Goal: Find specific page/section: Find specific page/section

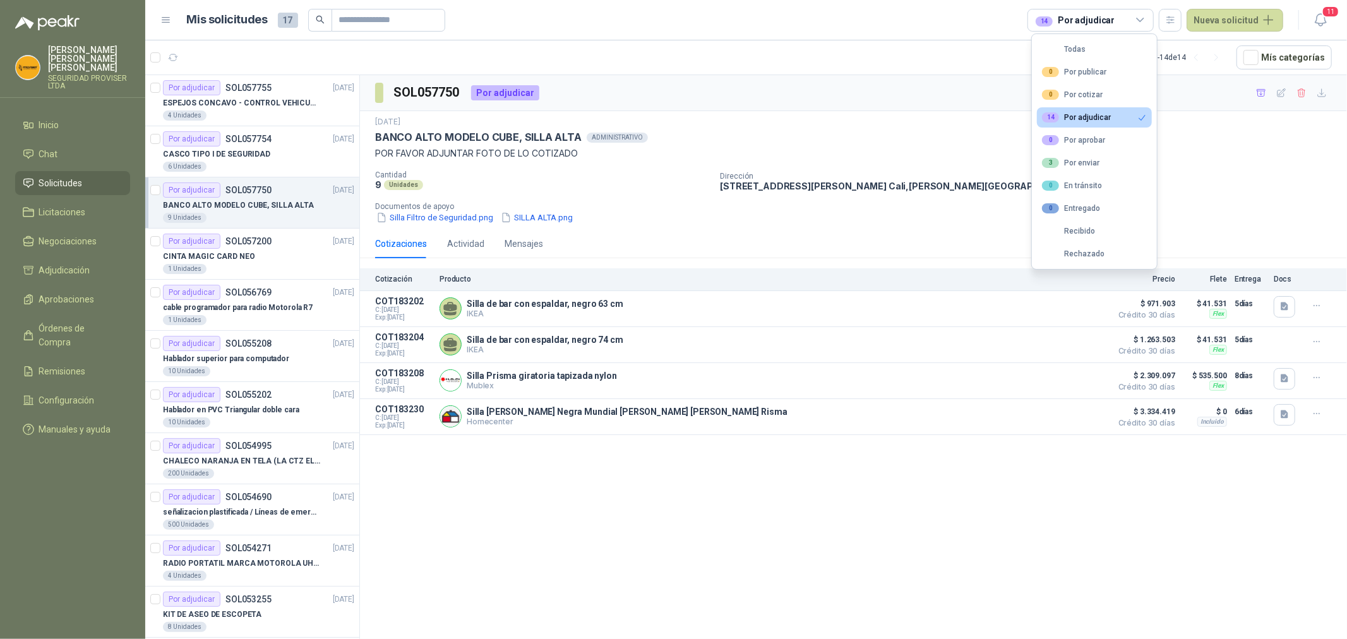
click at [60, 176] on span "Solicitudes" at bounding box center [61, 183] width 44 height 14
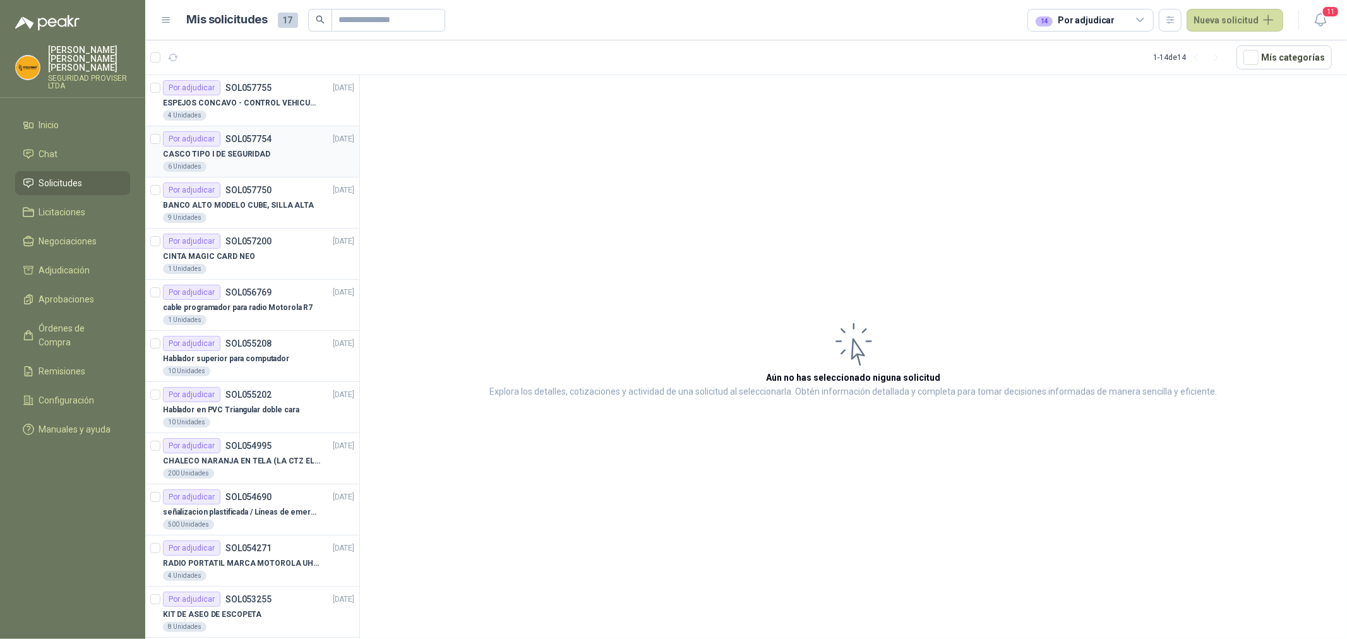
click at [263, 140] on p "SOL057754" at bounding box center [248, 138] width 46 height 9
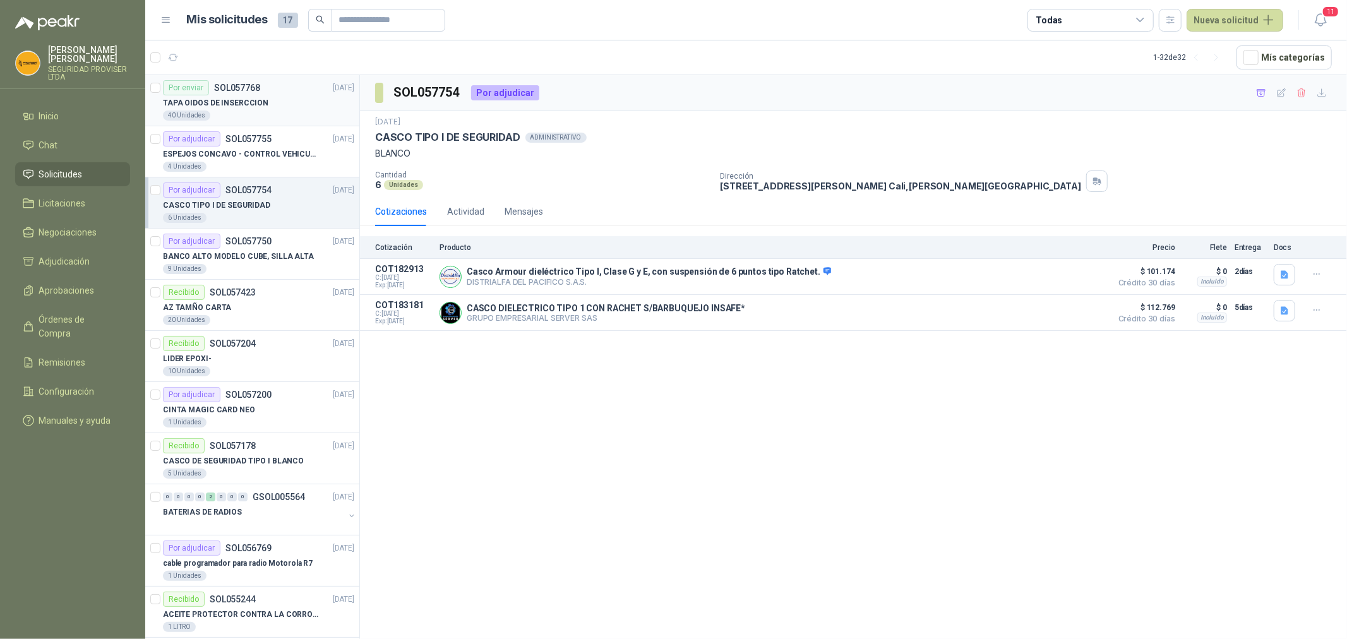
click at [254, 112] on div "40 Unidades" at bounding box center [258, 115] width 191 height 10
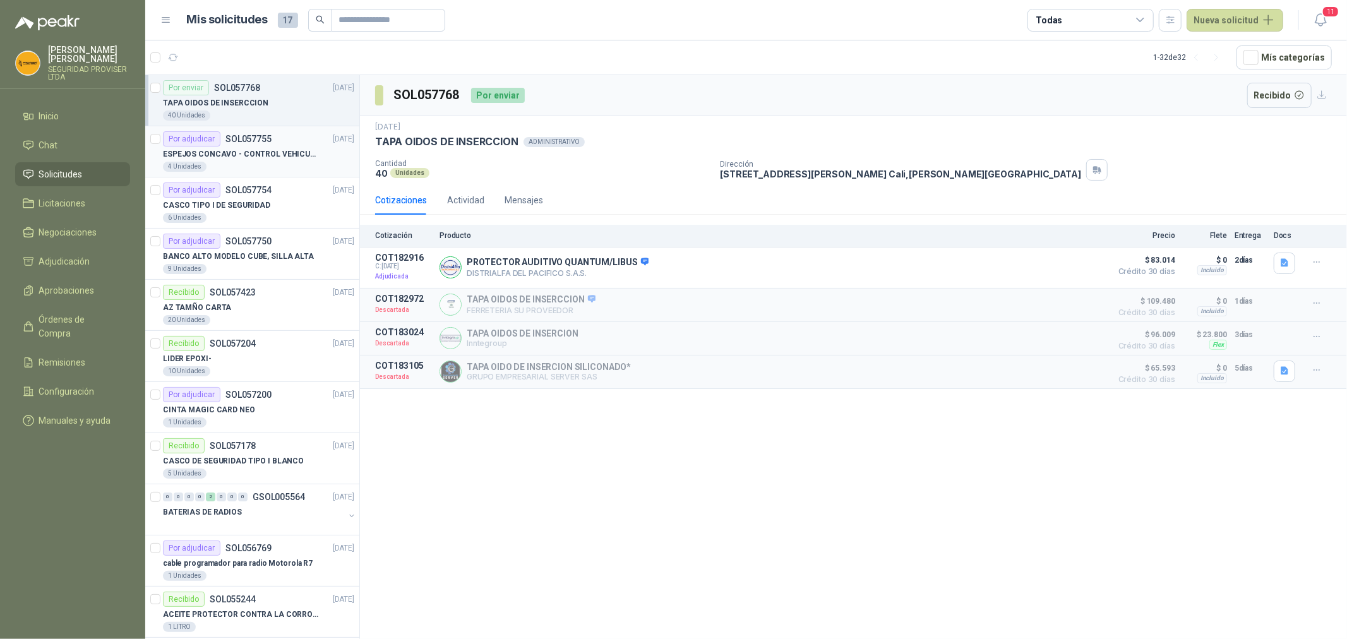
click at [254, 160] on p "ESPEJOS CONCAVO - CONTROL VEHICULAR" at bounding box center [241, 154] width 157 height 12
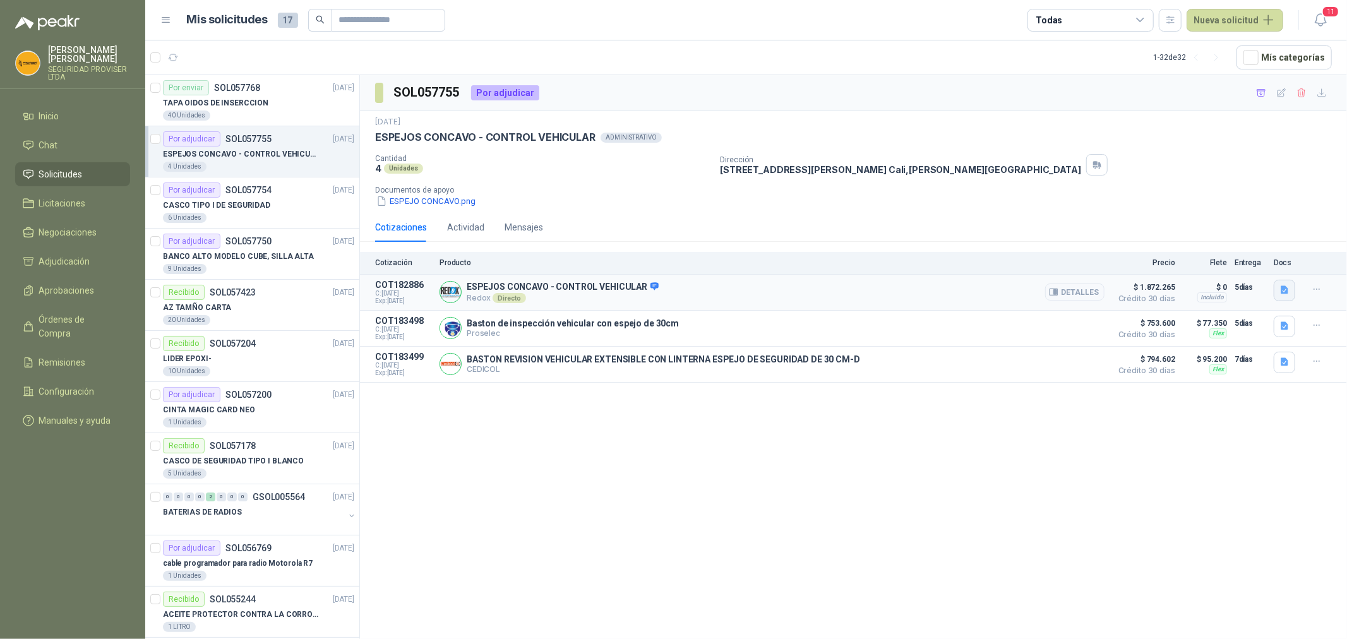
click at [1286, 295] on icon "button" at bounding box center [1284, 290] width 11 height 11
click at [1236, 268] on button "job_3679683-_stdin_.pdf" at bounding box center [1233, 262] width 107 height 13
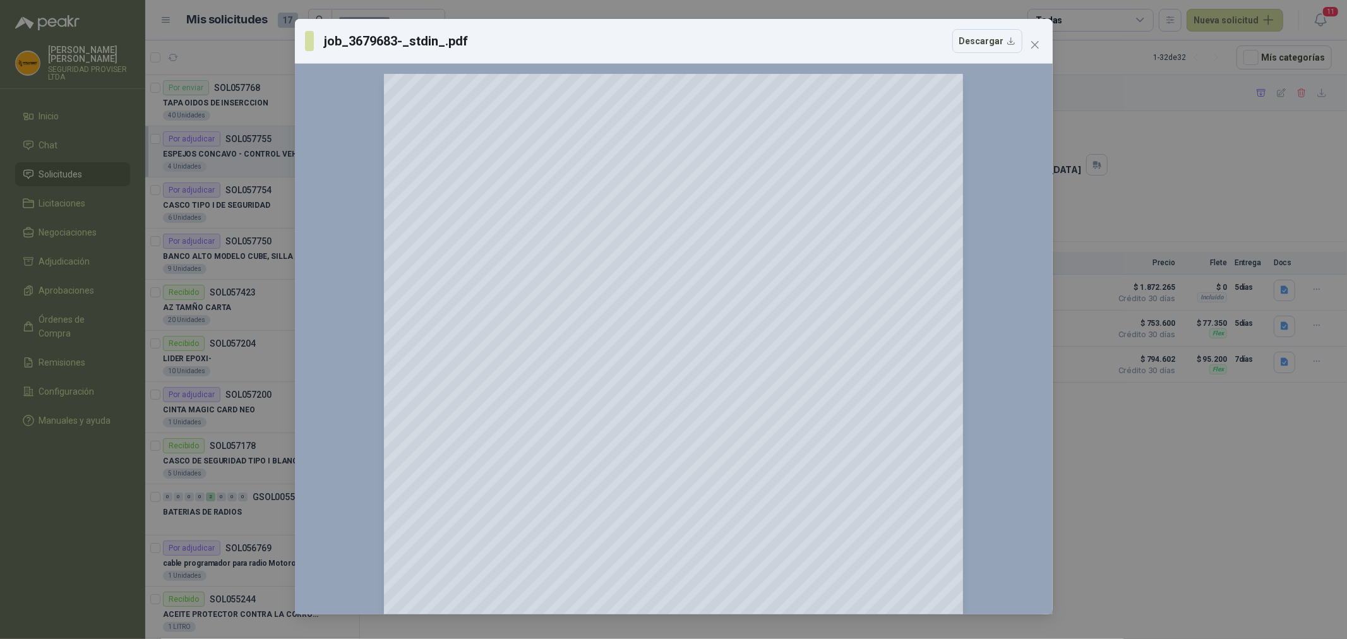
click at [1040, 45] on span "Close" at bounding box center [1035, 45] width 20 height 10
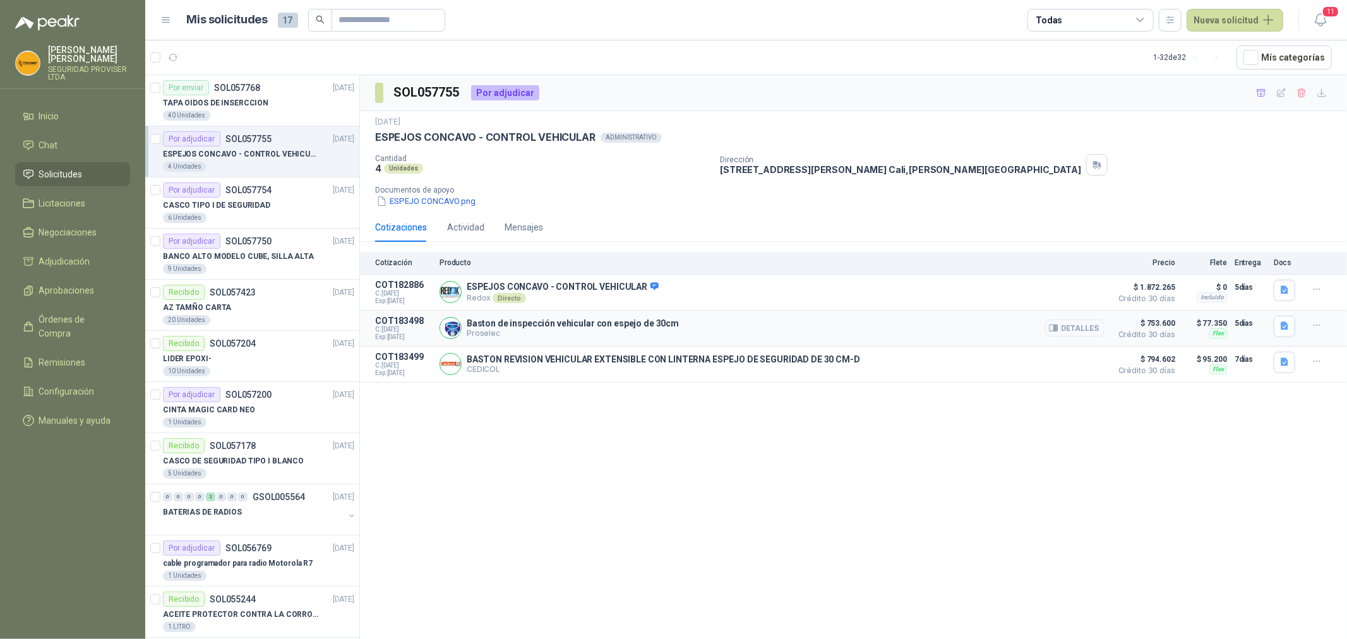
click at [1083, 335] on button "Detalles" at bounding box center [1074, 327] width 59 height 17
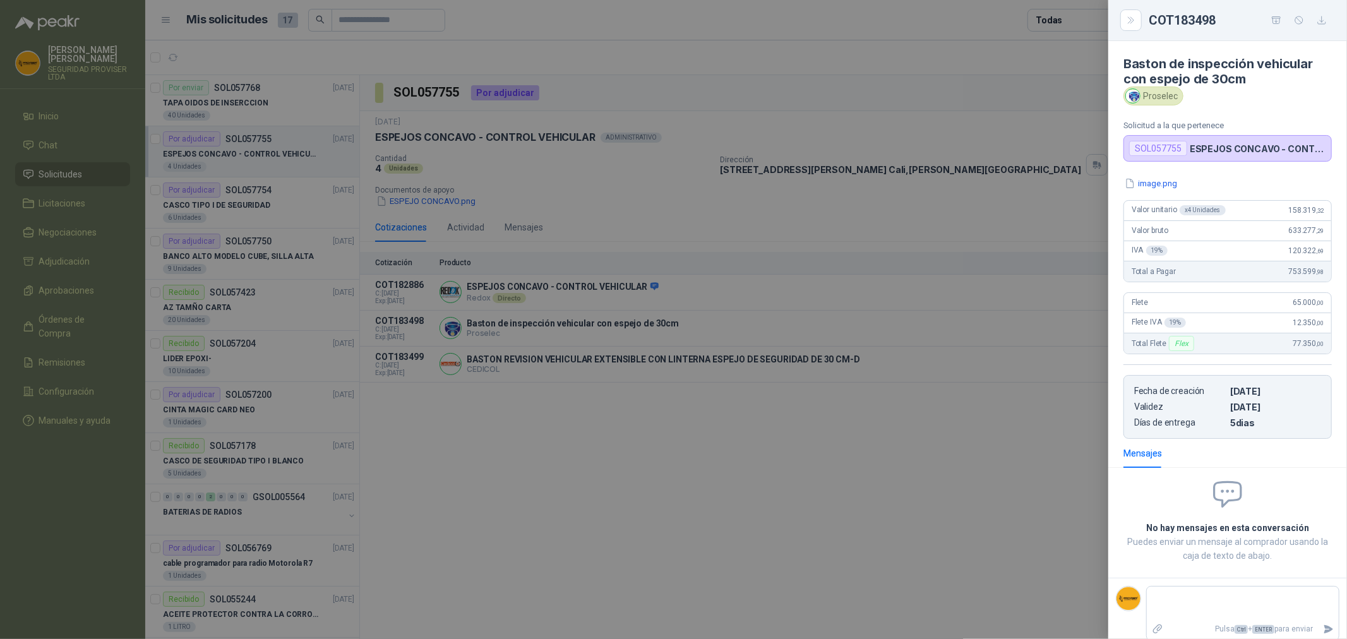
click at [1045, 446] on div at bounding box center [673, 319] width 1347 height 639
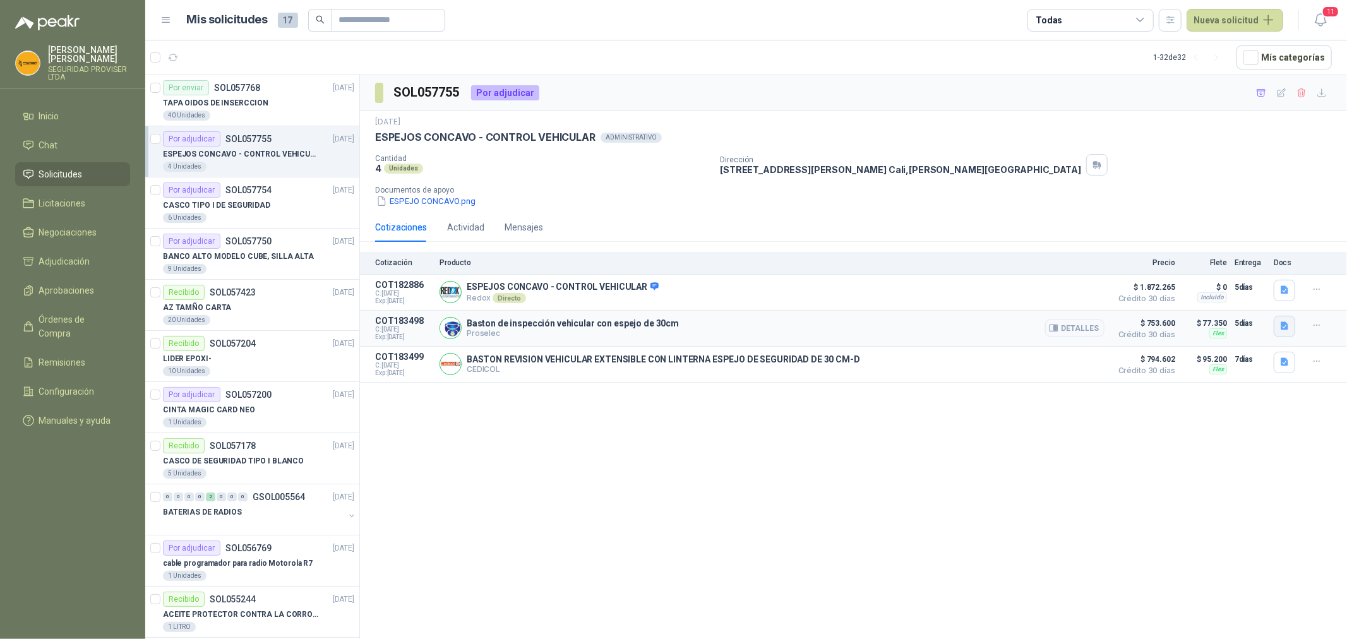
click at [1289, 323] on icon "button" at bounding box center [1284, 326] width 11 height 11
click at [1259, 292] on div "image.png" at bounding box center [1259, 300] width 71 height 30
click at [1262, 295] on button "image.png" at bounding box center [1259, 299] width 55 height 13
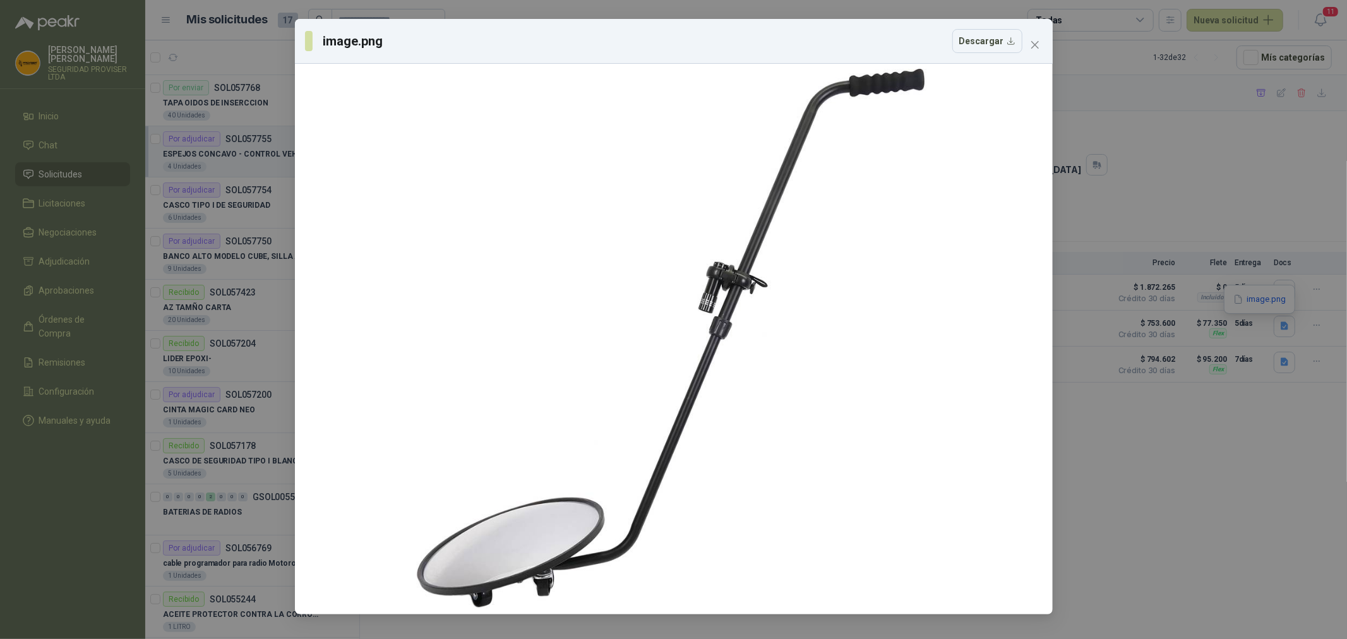
click at [1160, 489] on div "image.png Descargar" at bounding box center [673, 319] width 1347 height 639
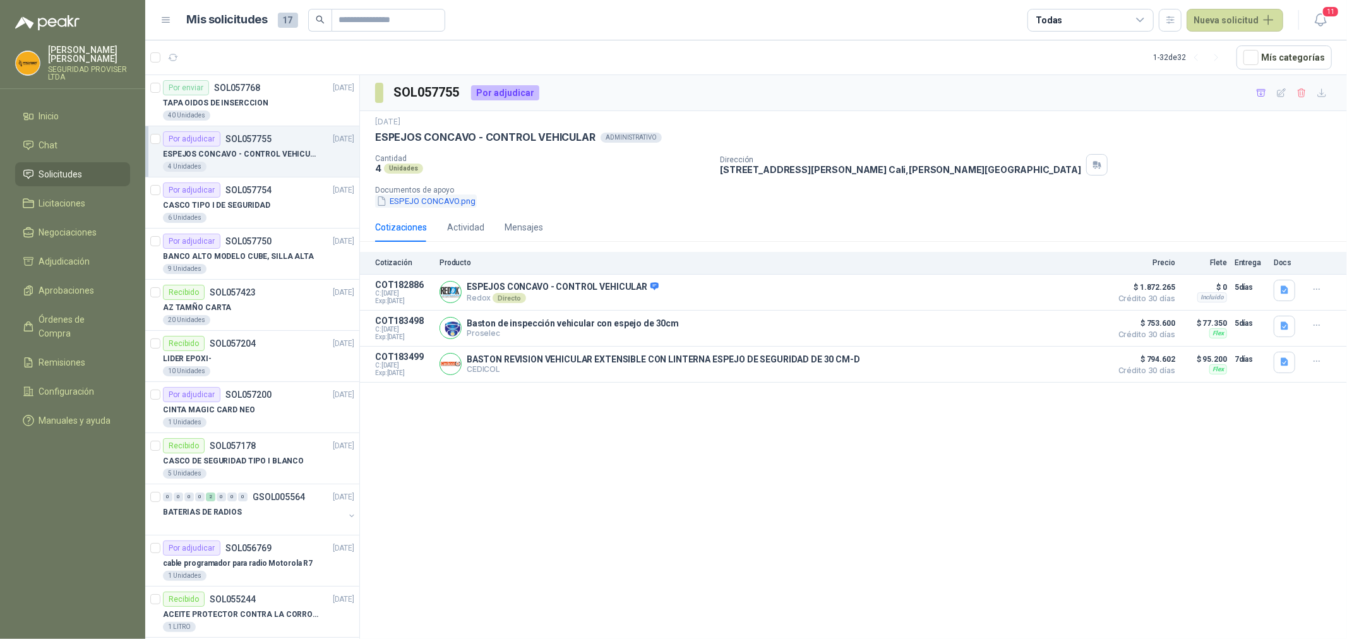
click at [451, 200] on button "ESPEJO CONCAVO.png" at bounding box center [426, 200] width 102 height 13
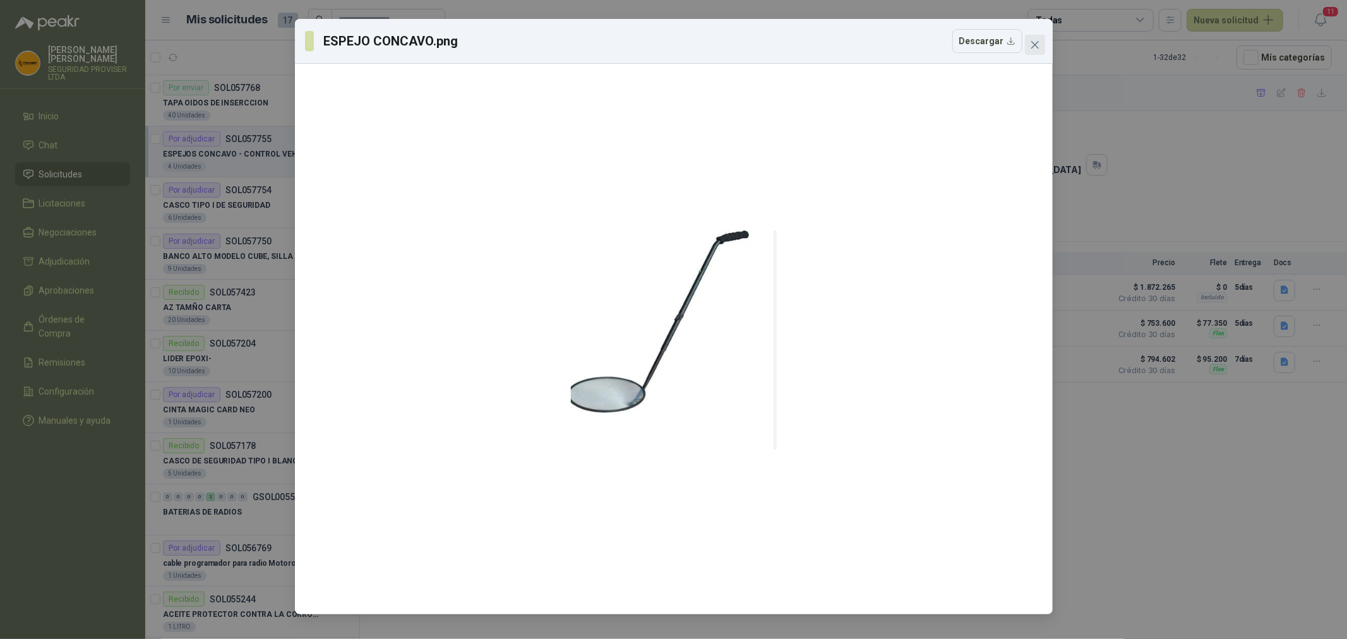
click at [1031, 47] on icon "close" at bounding box center [1035, 45] width 10 height 10
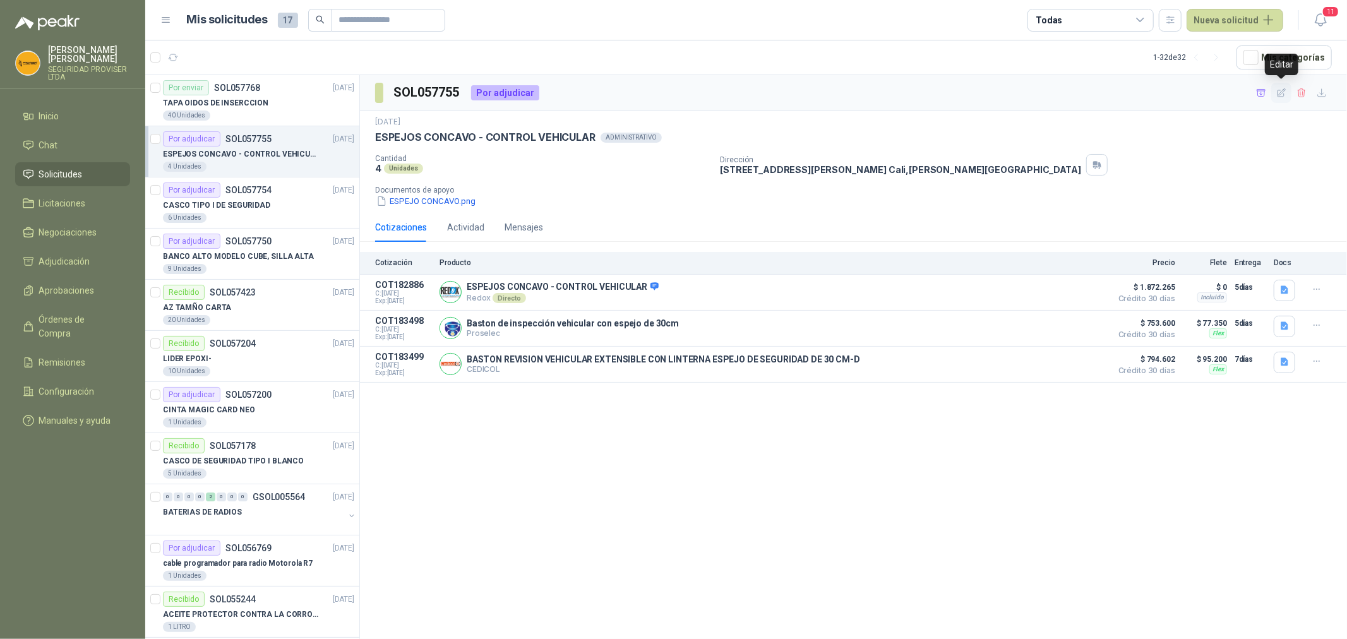
click at [1277, 90] on icon "button" at bounding box center [1281, 93] width 11 height 11
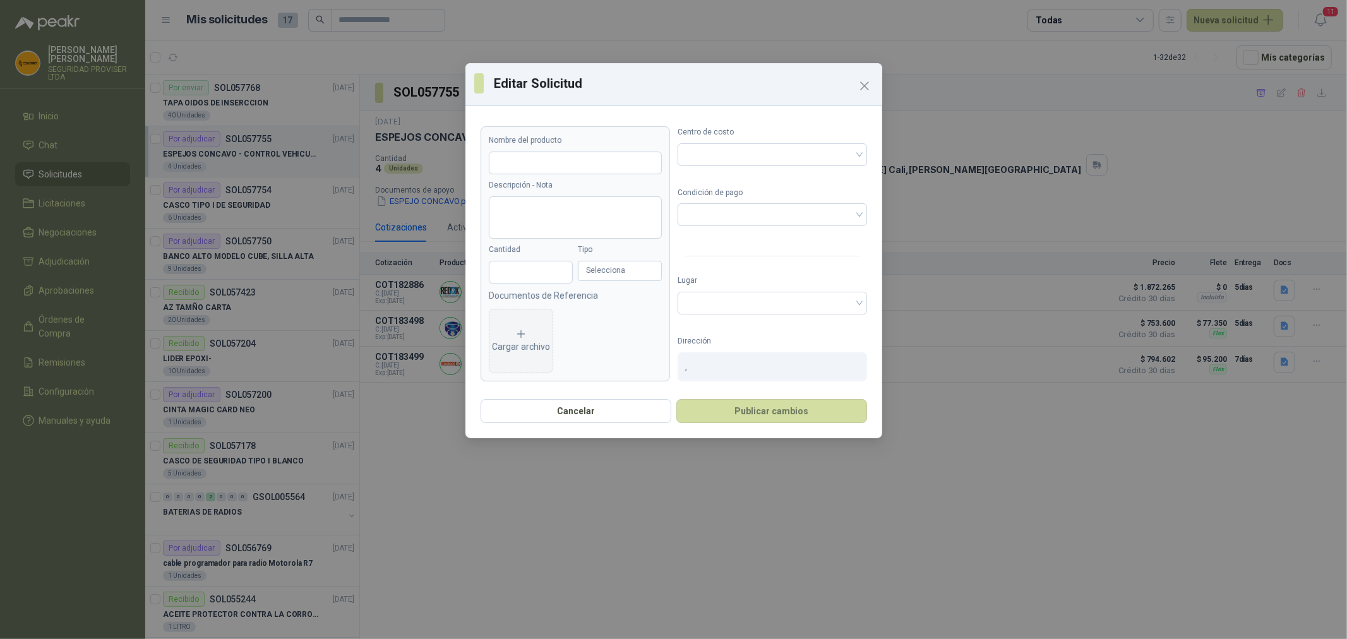
type input "**********"
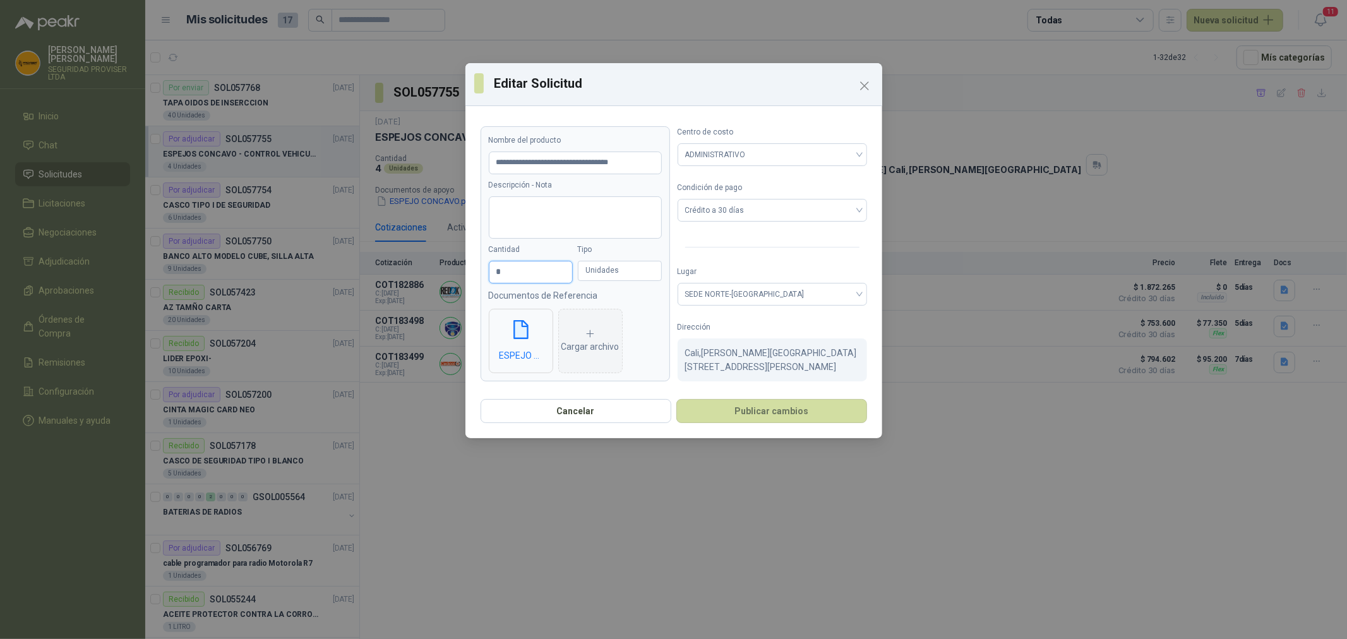
drag, startPoint x: 511, startPoint y: 273, endPoint x: 480, endPoint y: 269, distance: 31.9
click at [480, 269] on article "**********" at bounding box center [574, 253] width 189 height 255
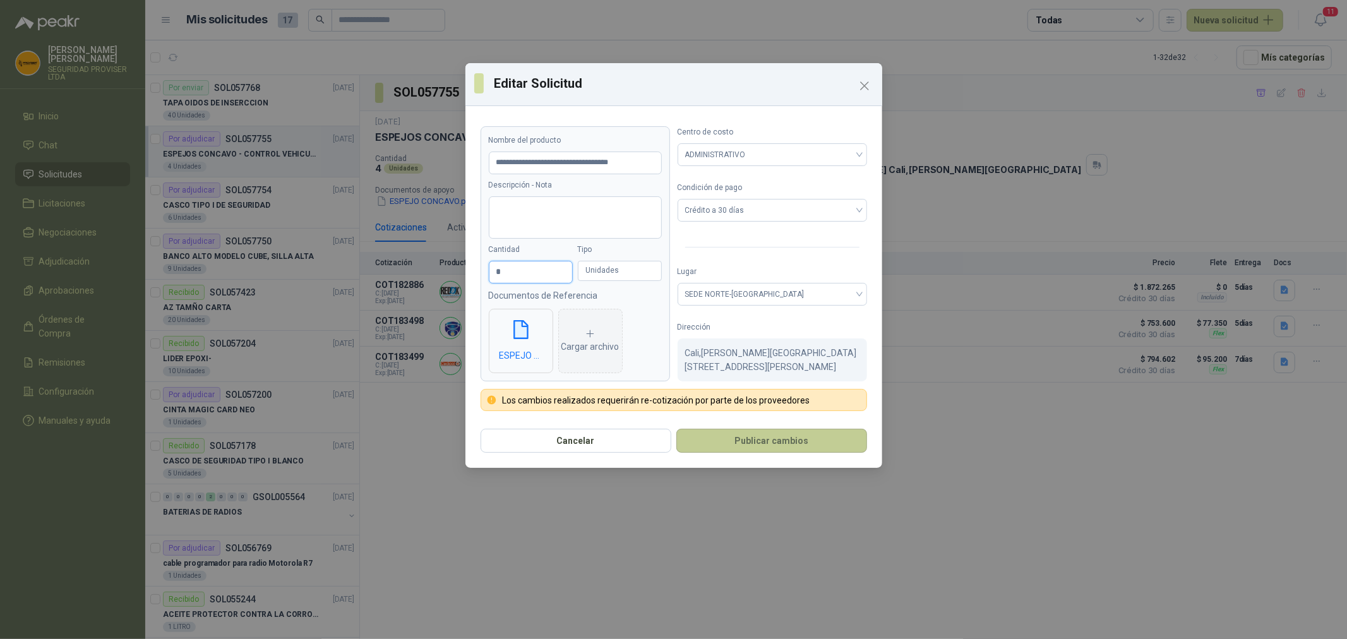
type input "*"
click at [756, 431] on button "Publicar cambios" at bounding box center [771, 441] width 191 height 24
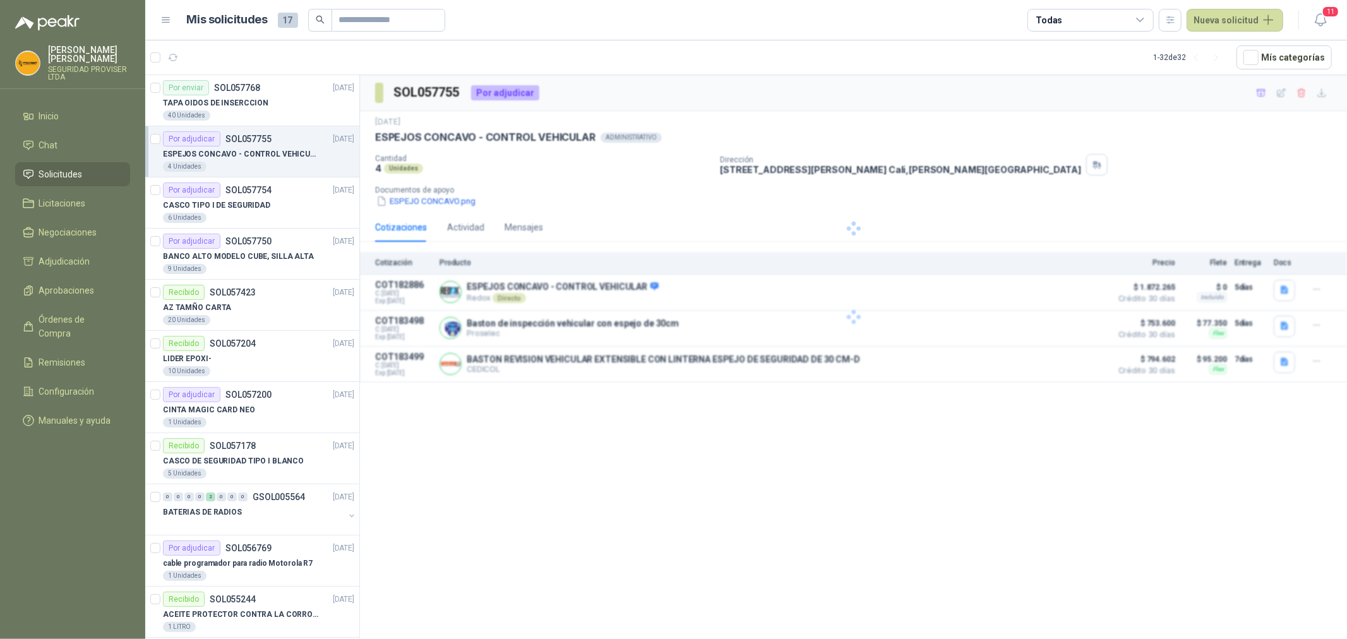
click at [762, 442] on div "SOL057755 Por adjudicar 26 sept, 2025 ESPEJOS CONCAVO - CONTROL VEHICULAR ADMIN…" at bounding box center [853, 359] width 987 height 568
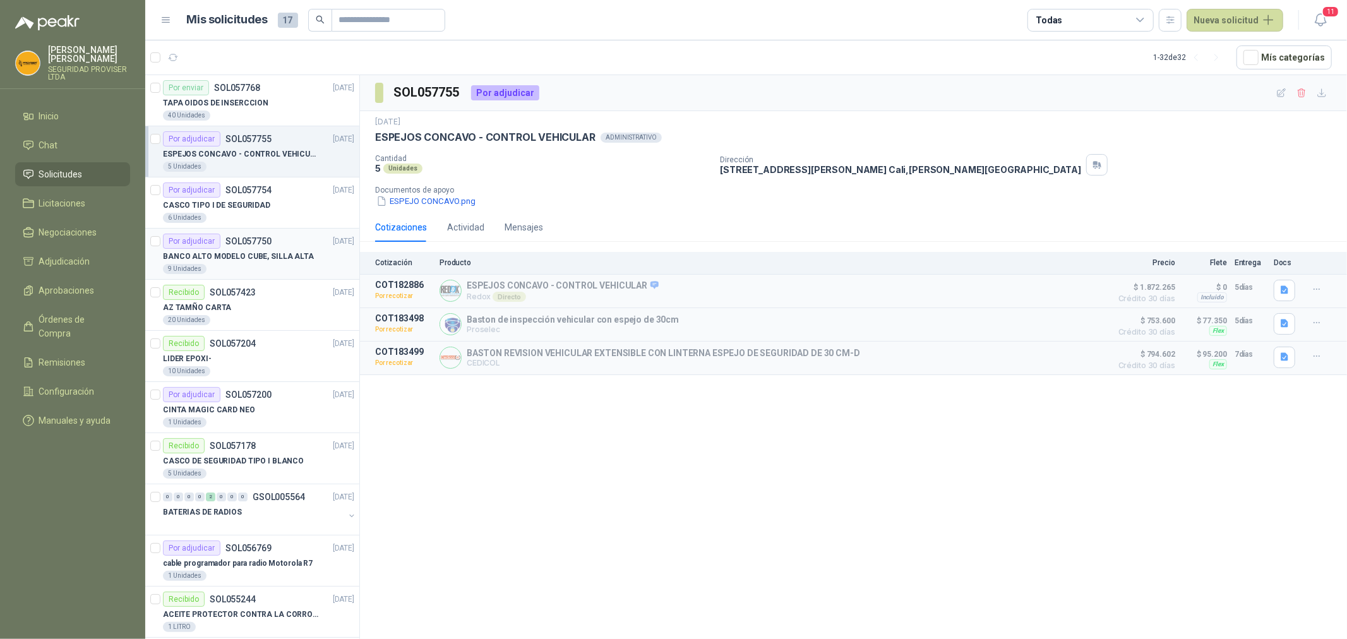
click at [240, 263] on div "BANCO ALTO MODELO CUBE, SILLA ALTA" at bounding box center [258, 256] width 191 height 15
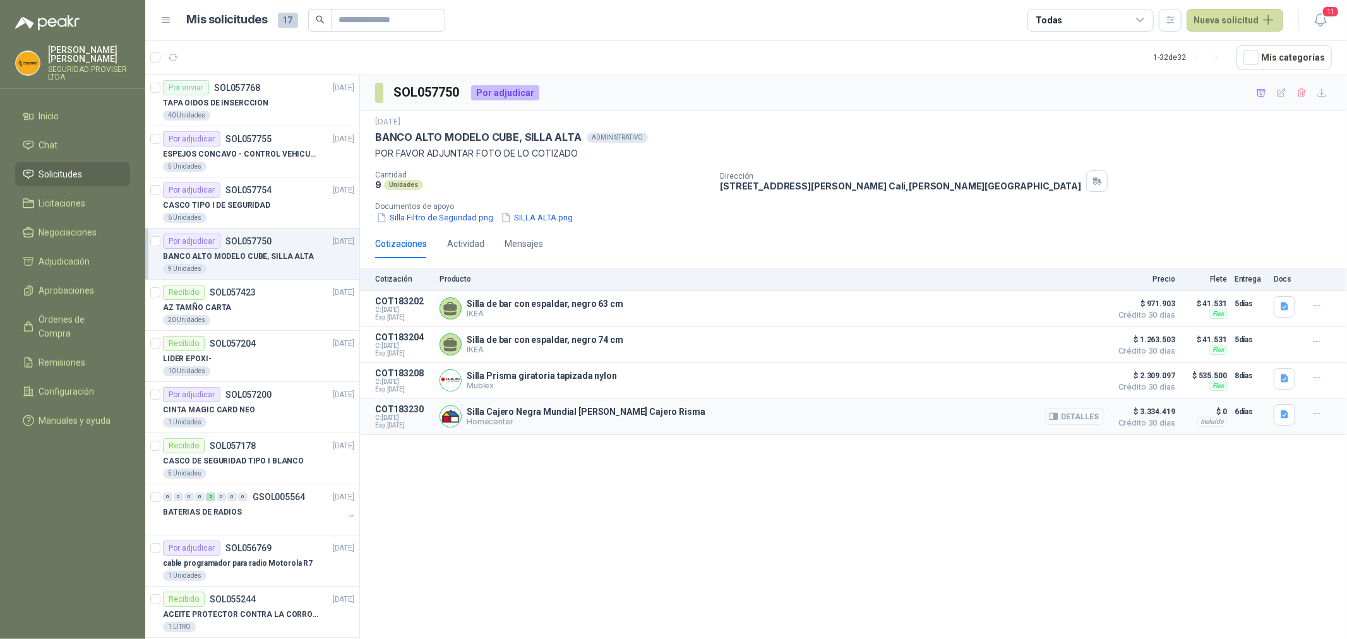
click at [1081, 424] on button "Detalles" at bounding box center [1074, 416] width 59 height 17
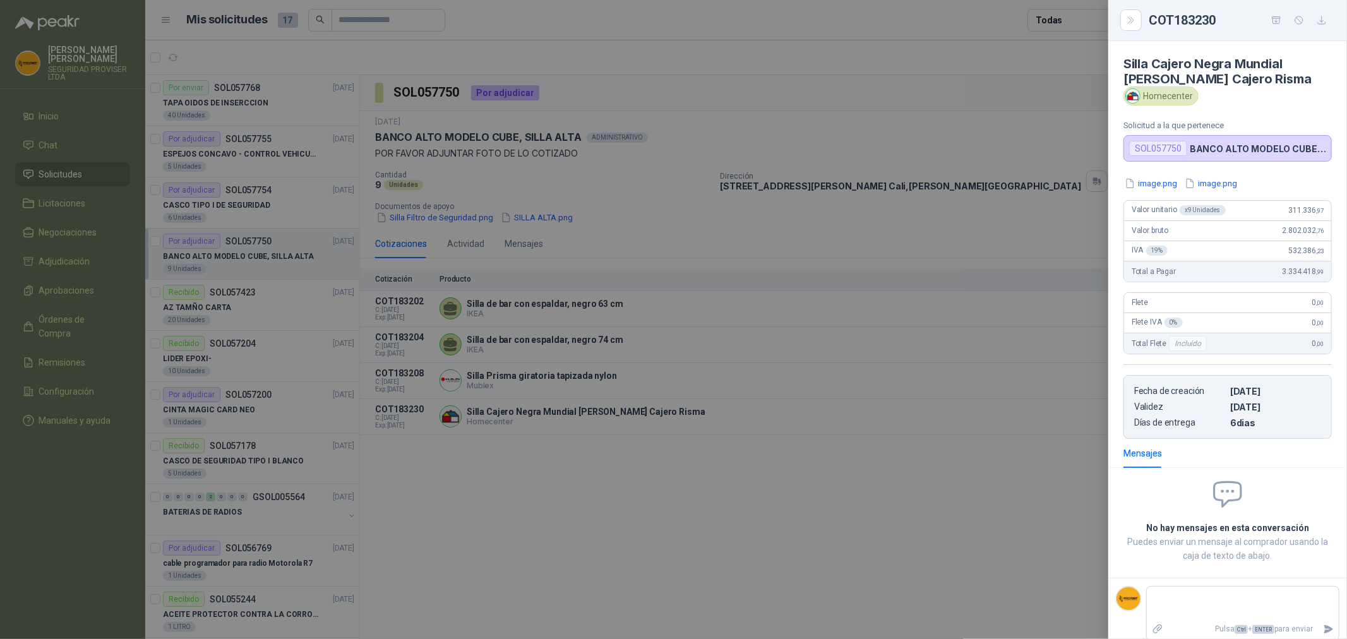
click at [1075, 438] on div at bounding box center [673, 319] width 1347 height 639
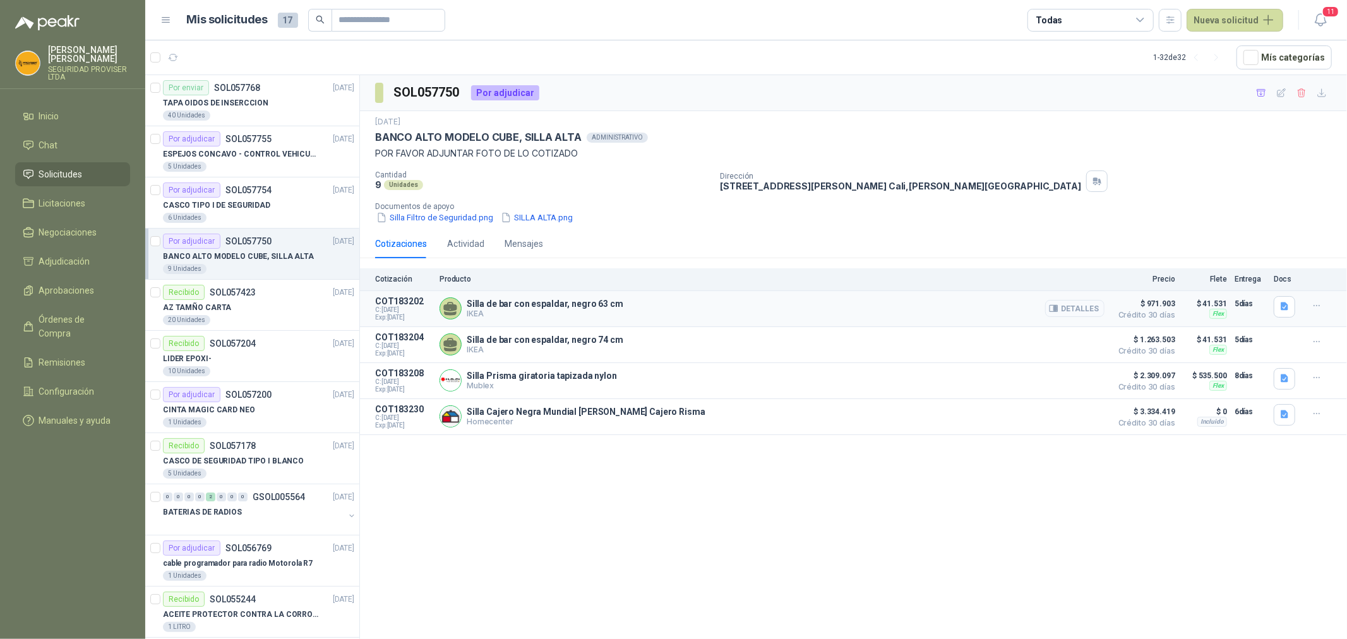
click at [1095, 310] on button "Detalles" at bounding box center [1074, 308] width 59 height 17
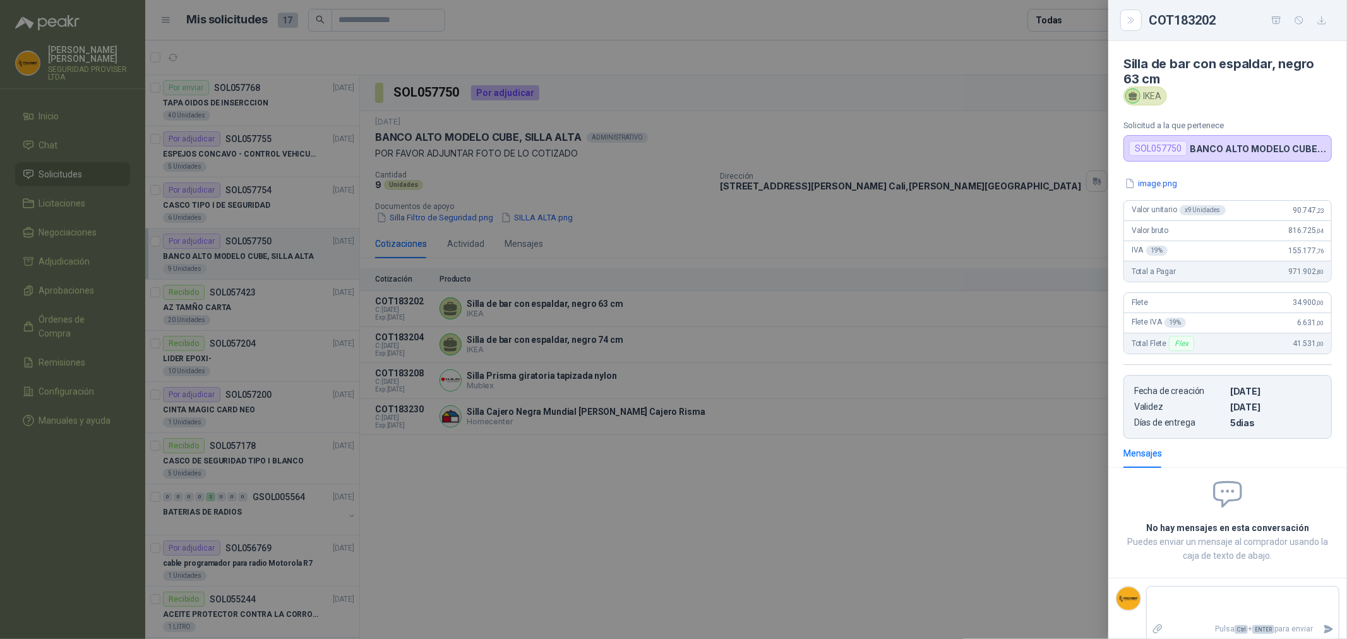
click at [1047, 496] on div at bounding box center [673, 319] width 1347 height 639
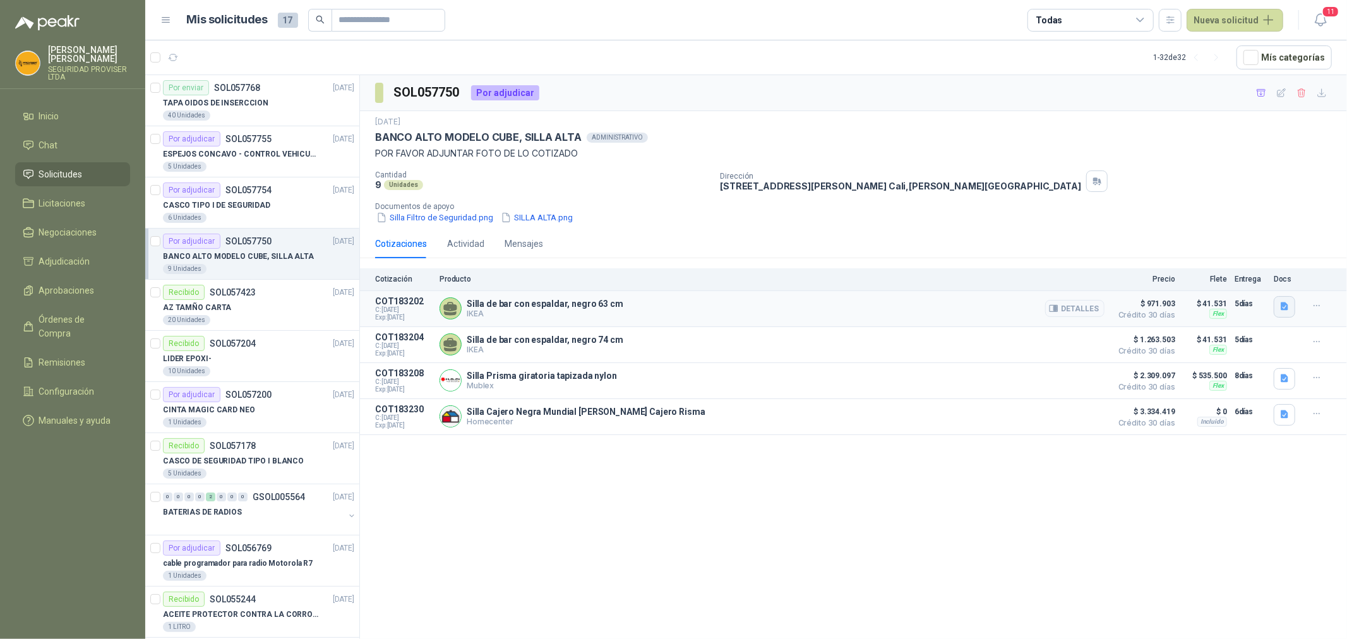
click at [1279, 306] on icon "button" at bounding box center [1284, 306] width 11 height 11
click at [1266, 280] on button "image.png" at bounding box center [1259, 279] width 55 height 13
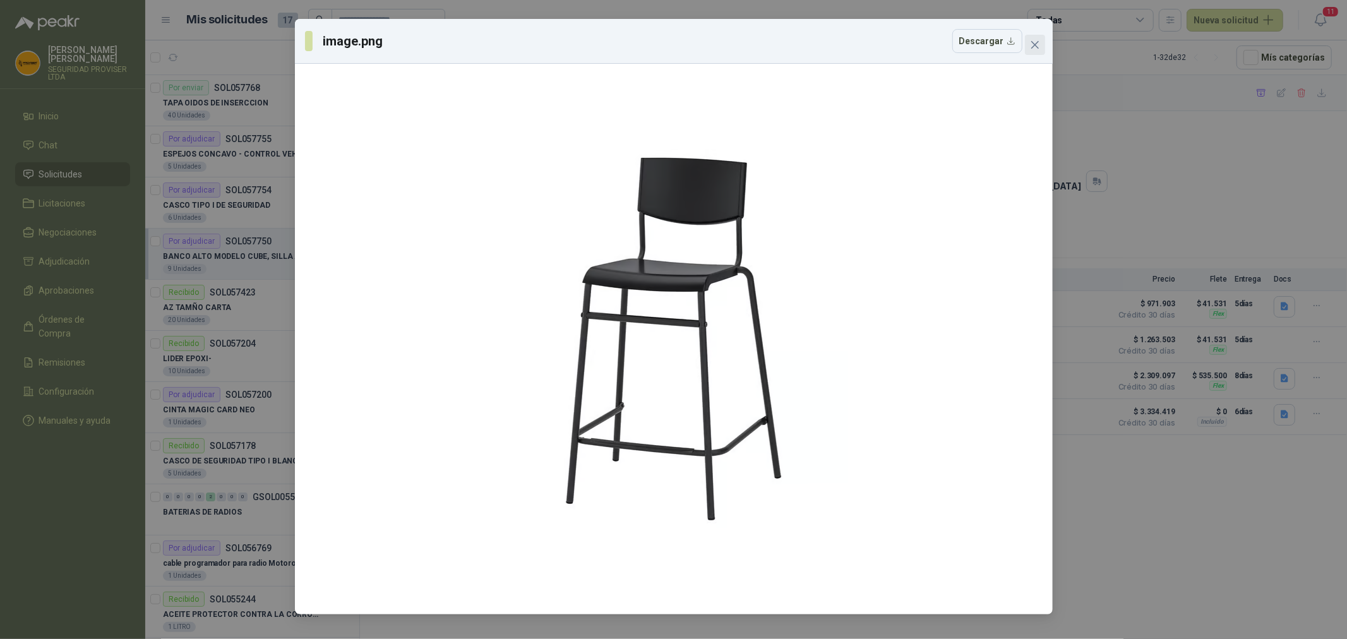
click at [1036, 46] on icon "close" at bounding box center [1034, 45] width 8 height 8
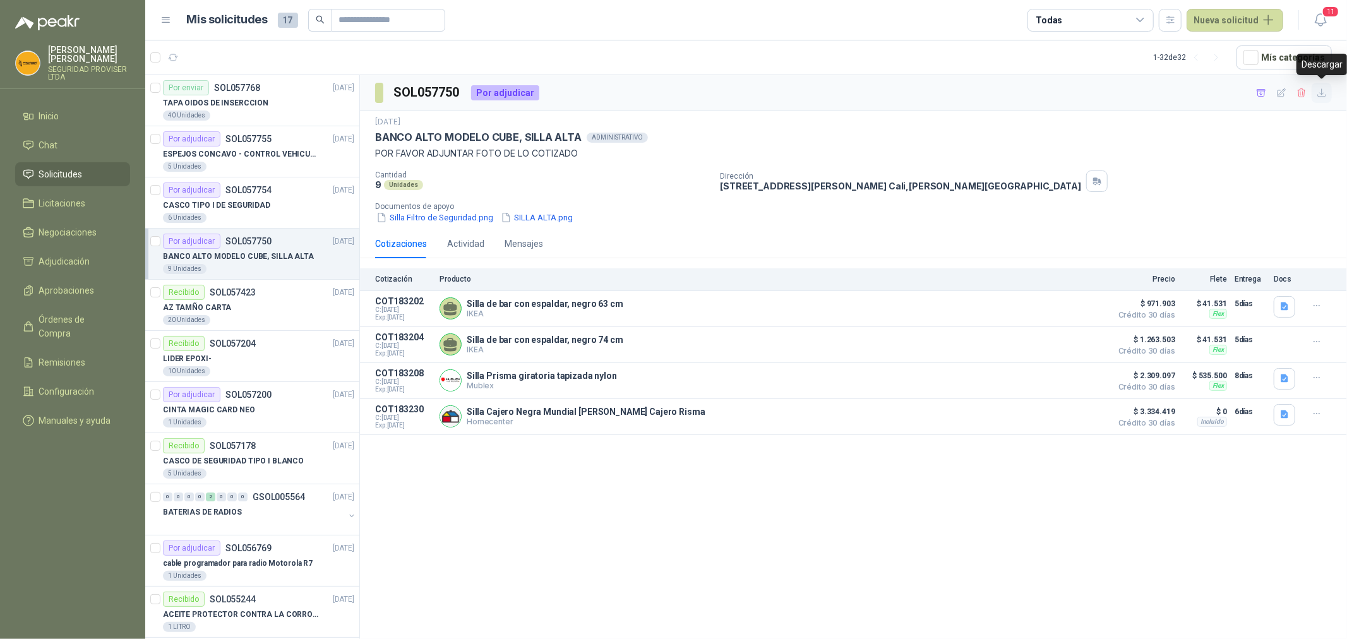
click at [1315, 95] on button "button" at bounding box center [1321, 93] width 20 height 20
click at [1260, 177] on div "Dirección CALLE 24 NORTE No. 5B 05, BARRIO SAN VICENTE CALI Cali , Valle del Ca…" at bounding box center [1031, 180] width 622 height 21
click at [1258, 90] on icon "button" at bounding box center [1261, 93] width 11 height 11
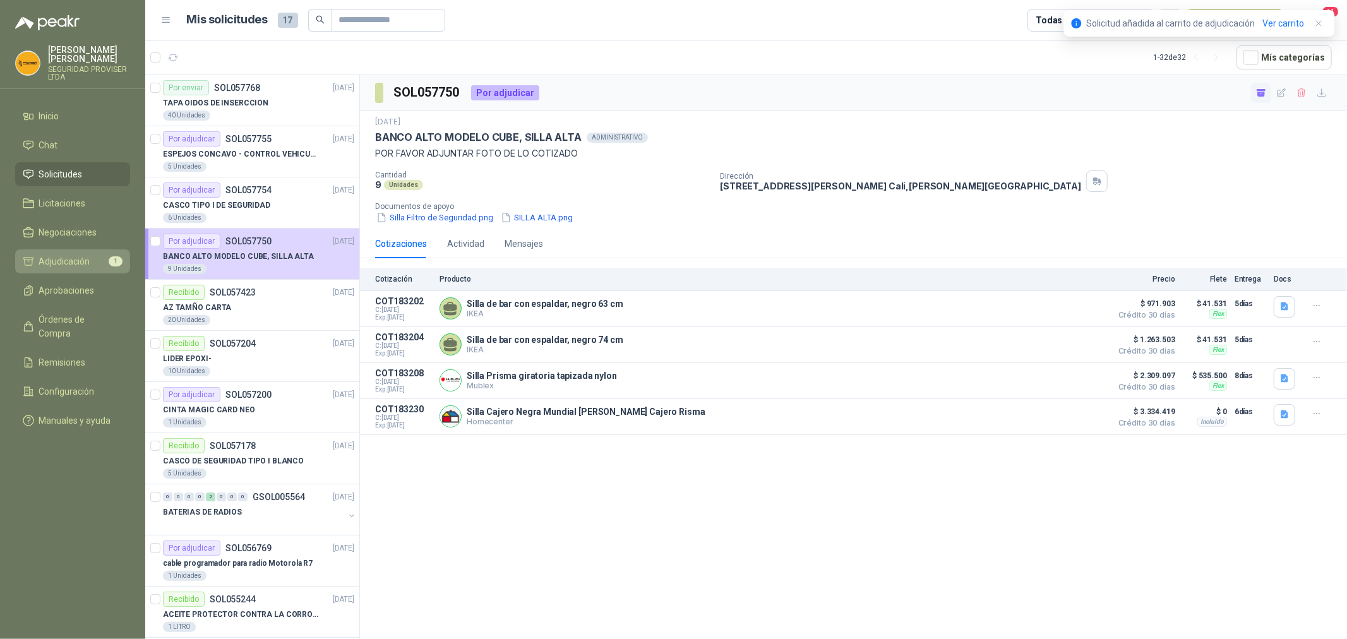
click at [92, 261] on li "Adjudicación 1" at bounding box center [73, 261] width 100 height 14
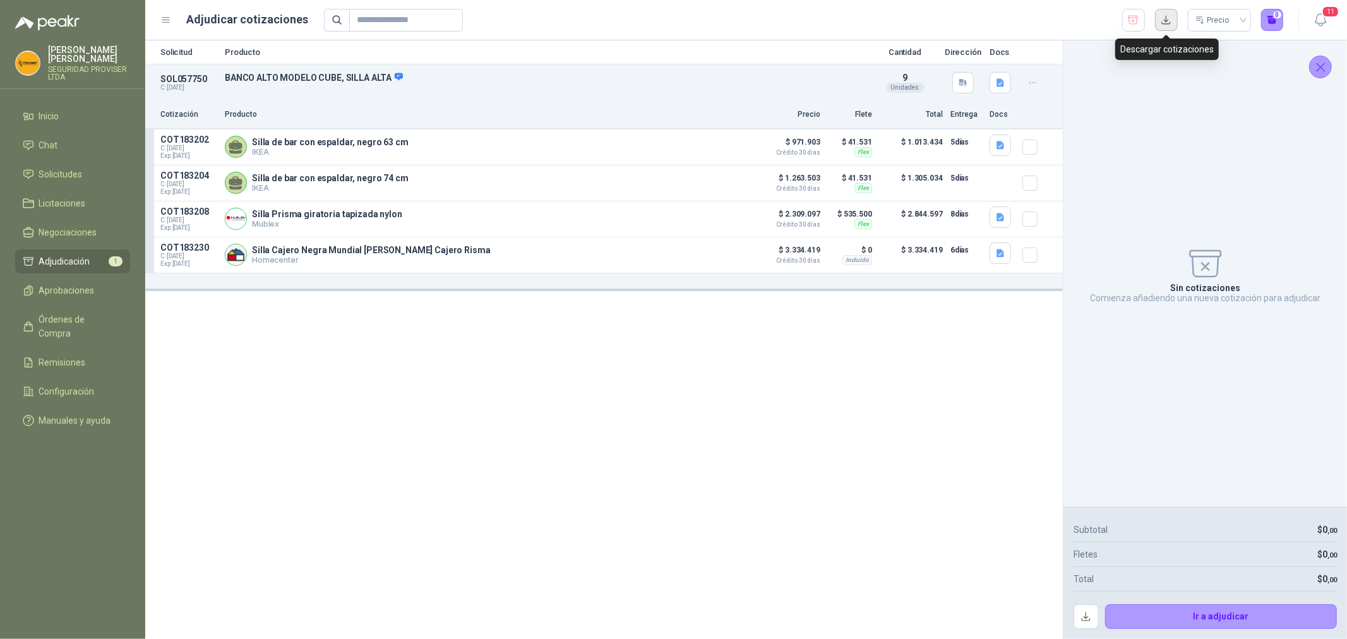
click at [1165, 20] on button "button" at bounding box center [1166, 20] width 23 height 23
click at [1002, 150] on button "button" at bounding box center [999, 144] width 21 height 21
click at [979, 115] on button "image.png" at bounding box center [975, 116] width 55 height 13
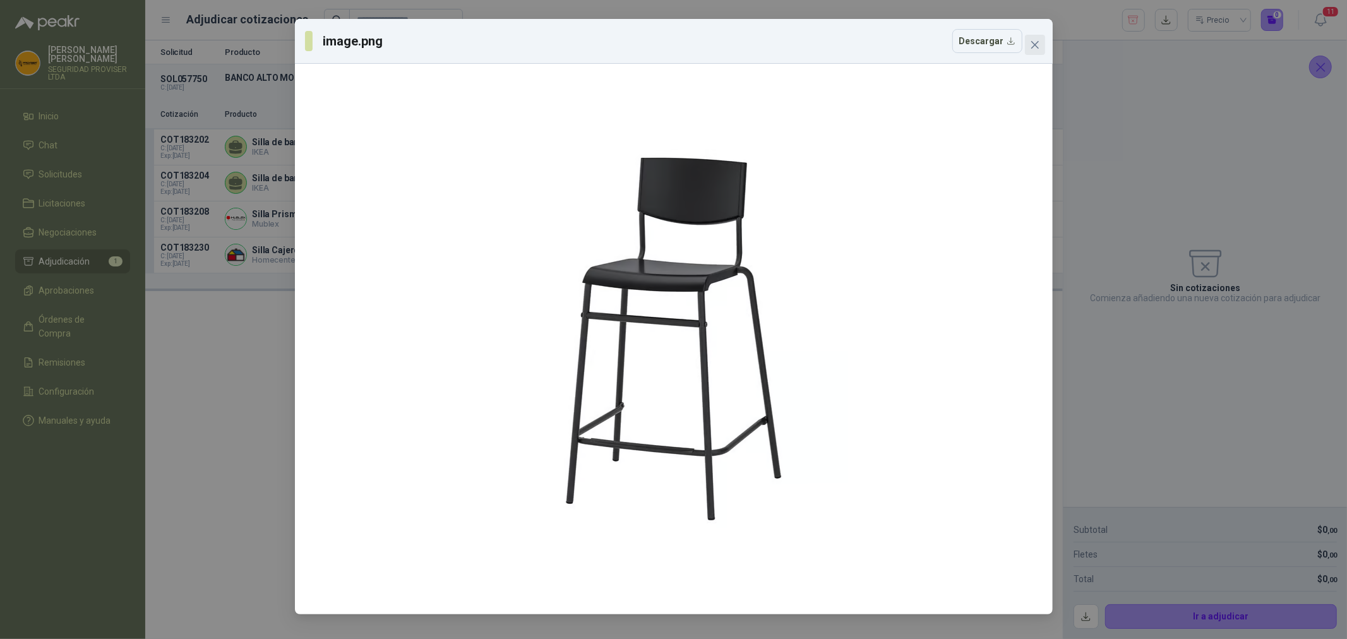
click at [1035, 47] on icon "close" at bounding box center [1035, 45] width 10 height 10
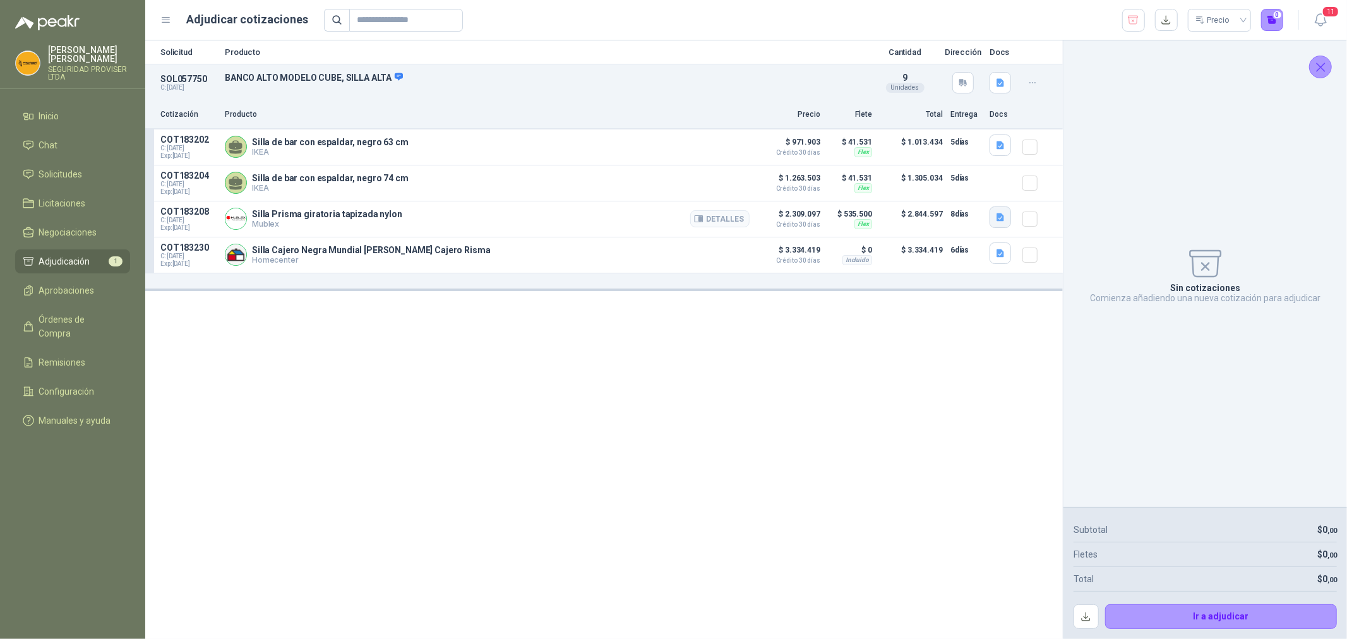
click at [1006, 215] on button "button" at bounding box center [999, 216] width 21 height 21
click at [973, 193] on button "image.png" at bounding box center [975, 189] width 55 height 13
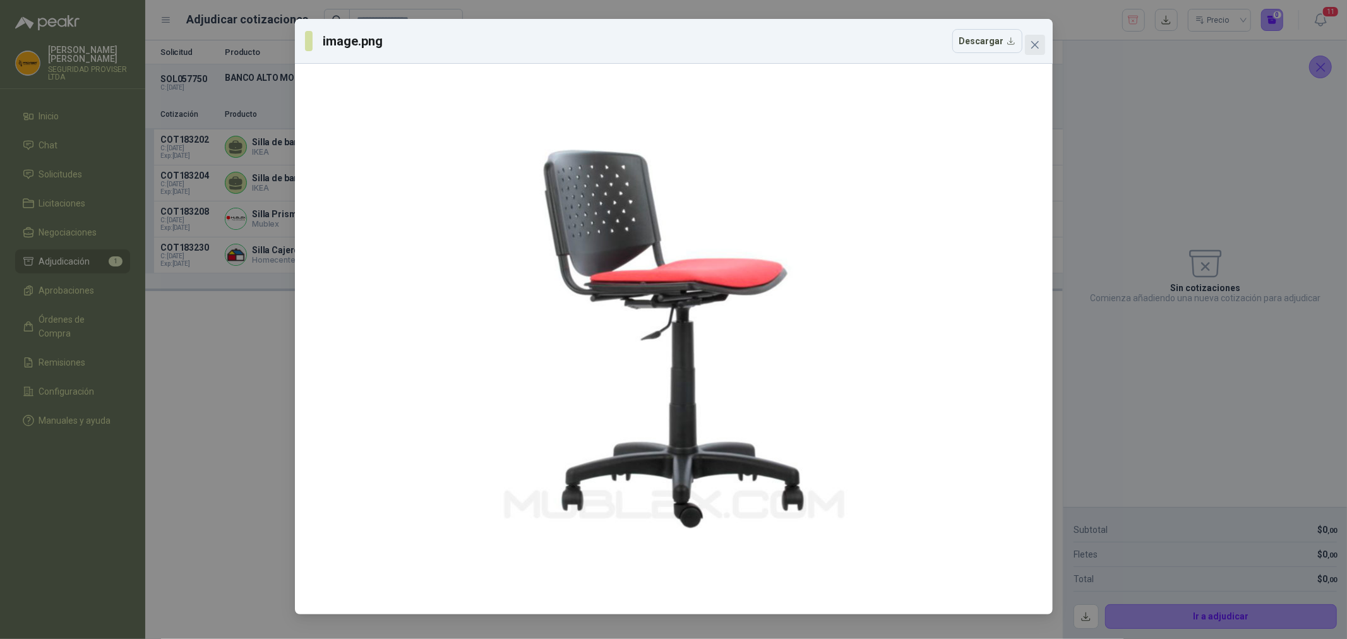
click at [1039, 45] on icon "close" at bounding box center [1035, 45] width 10 height 10
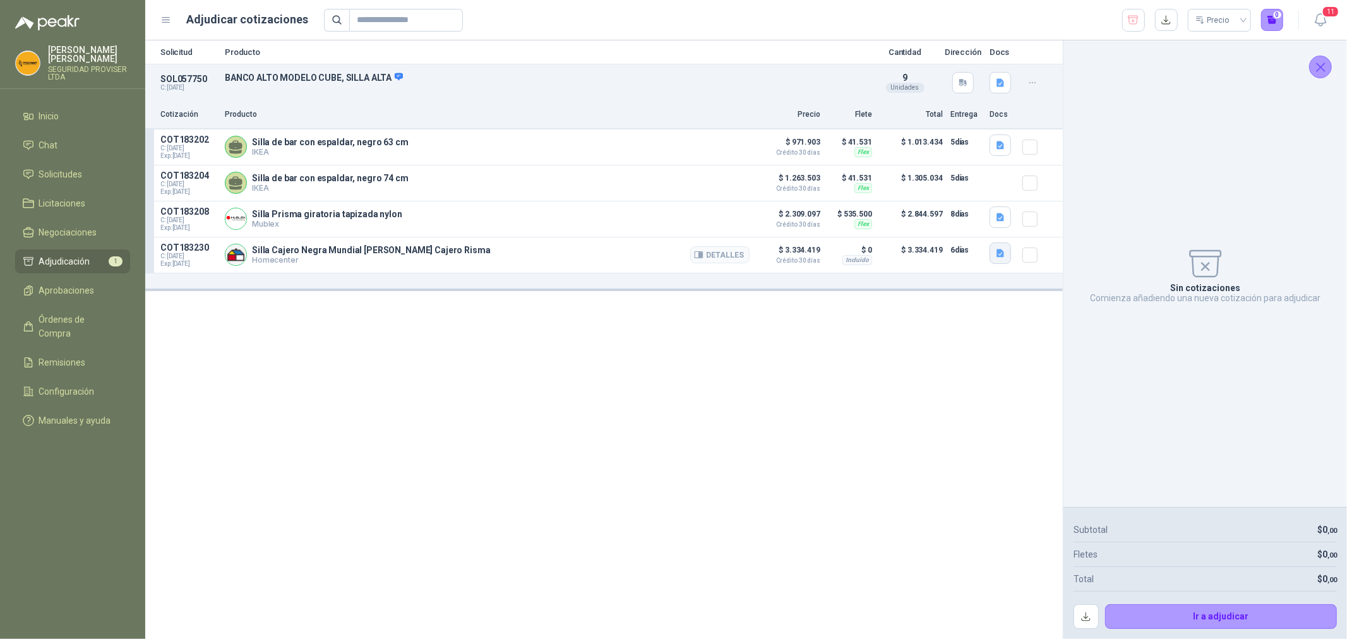
click at [993, 251] on button "button" at bounding box center [999, 252] width 21 height 21
click at [977, 215] on button "image.png" at bounding box center [975, 212] width 55 height 13
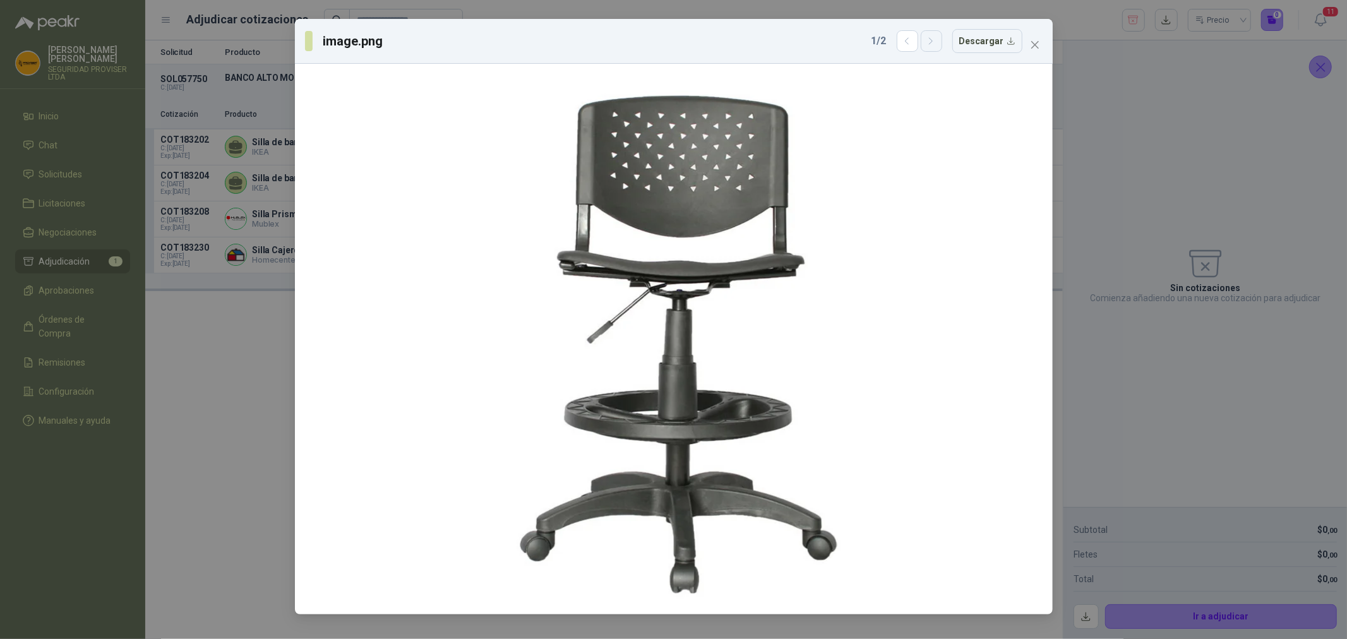
click at [936, 43] on icon "button" at bounding box center [931, 41] width 11 height 11
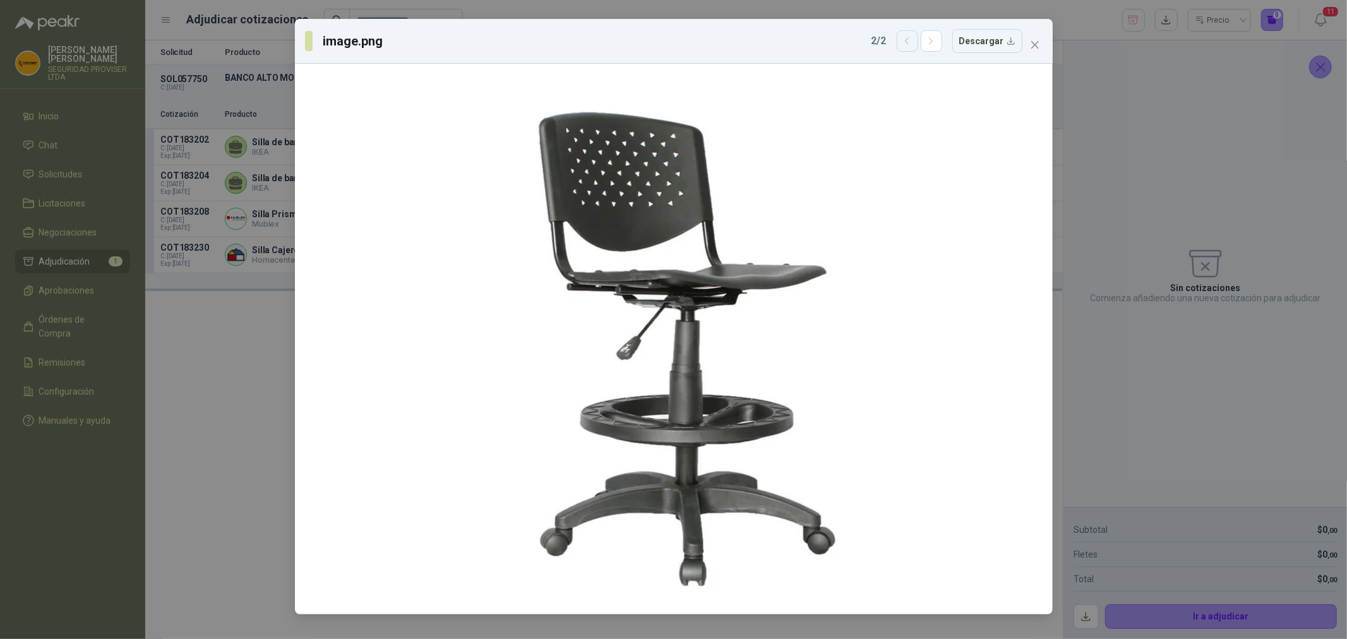
click at [907, 39] on icon "button" at bounding box center [907, 41] width 11 height 11
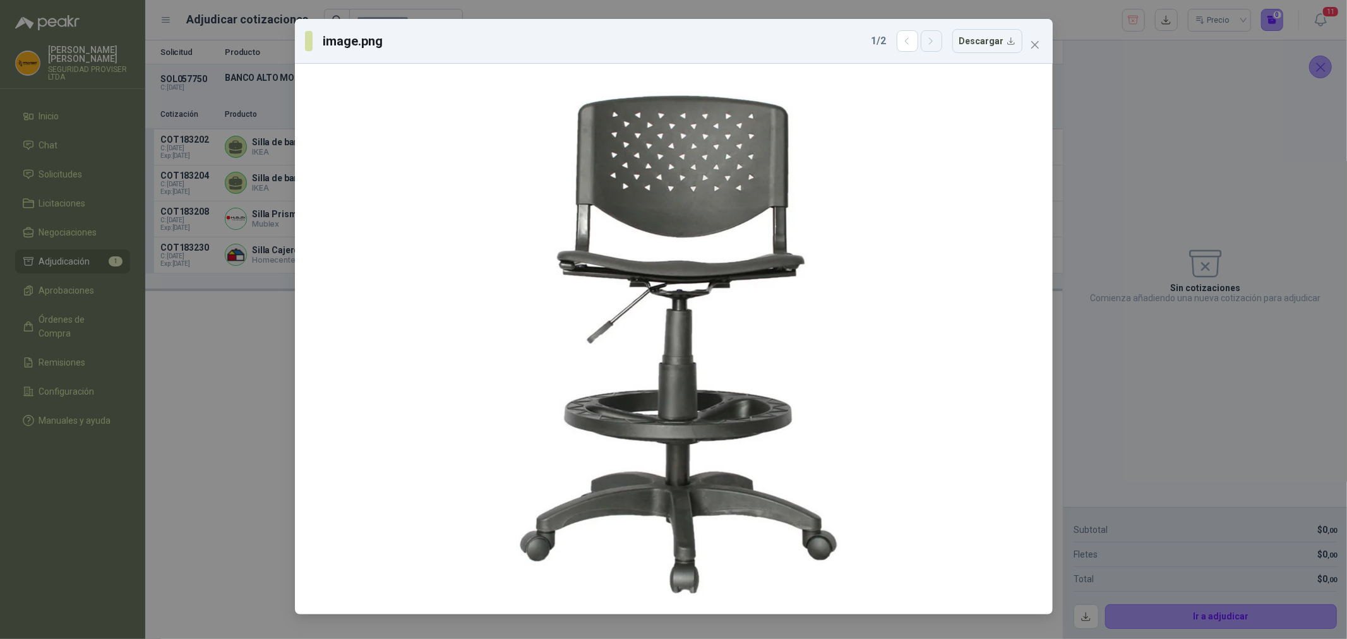
click at [935, 47] on button "button" at bounding box center [931, 40] width 21 height 21
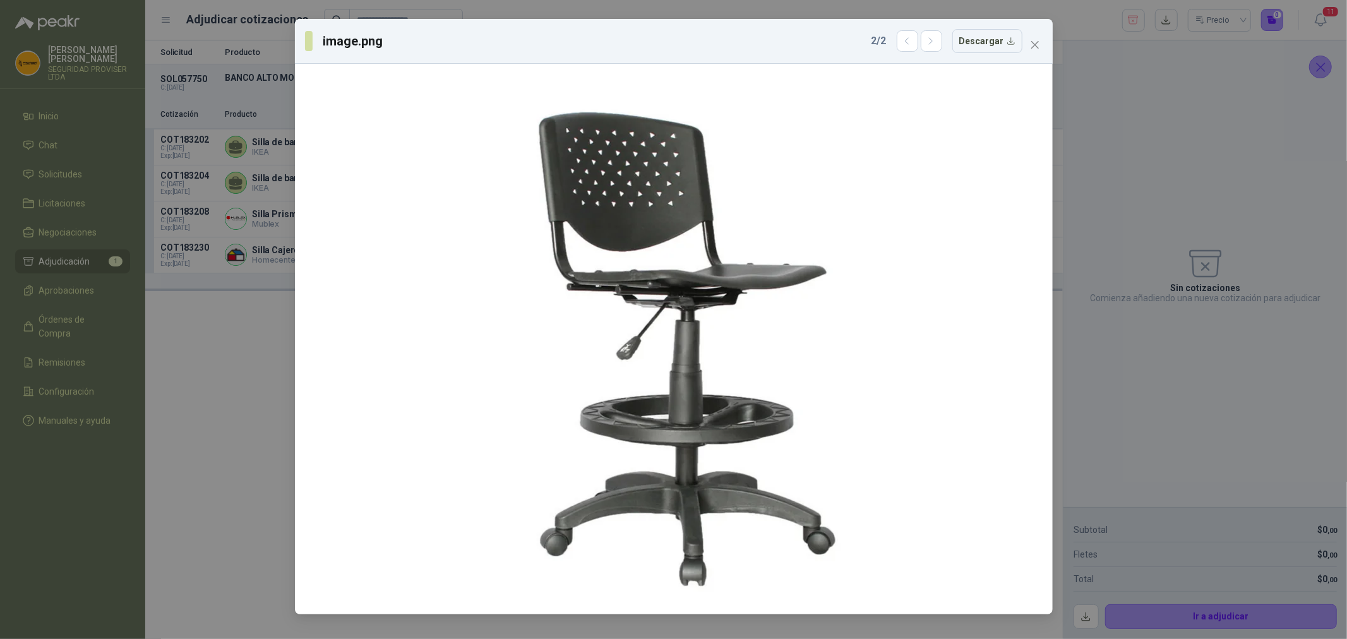
click at [1049, 46] on div "image.png 2 / 2 Descargar" at bounding box center [674, 41] width 758 height 45
click at [1037, 45] on icon "close" at bounding box center [1035, 45] width 10 height 10
